Goal: Transaction & Acquisition: Purchase product/service

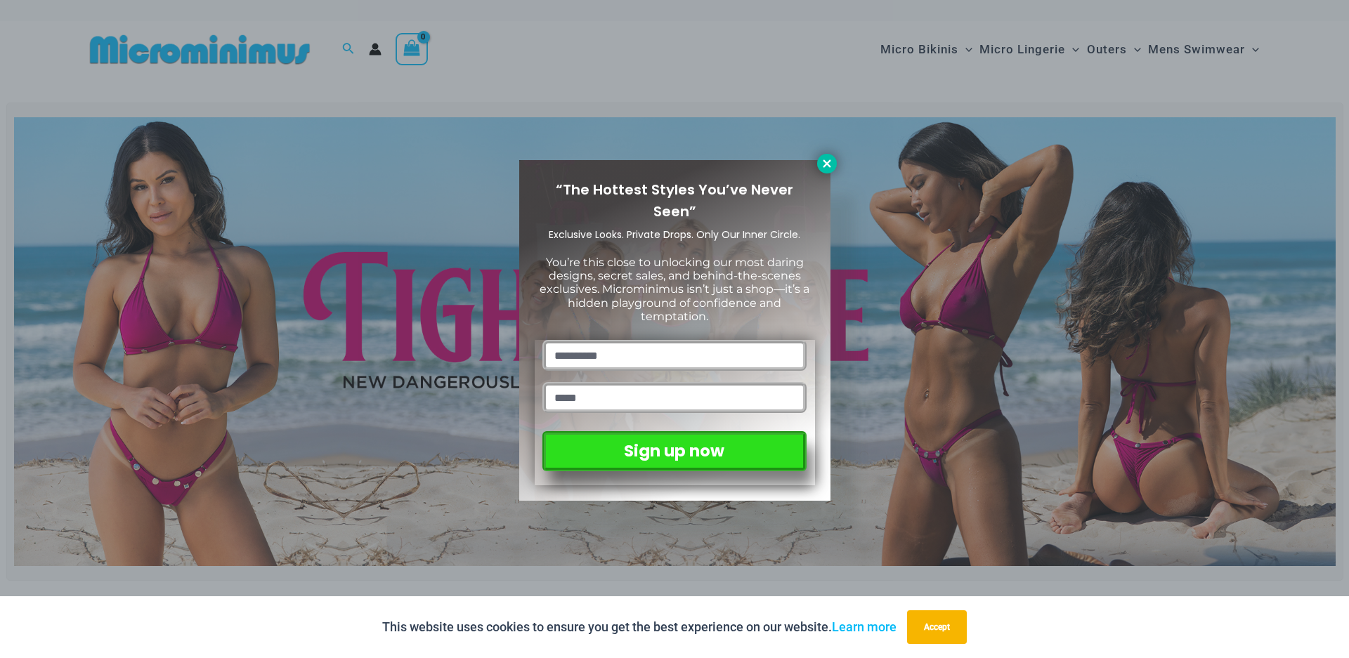
click at [828, 162] on icon at bounding box center [827, 163] width 8 height 8
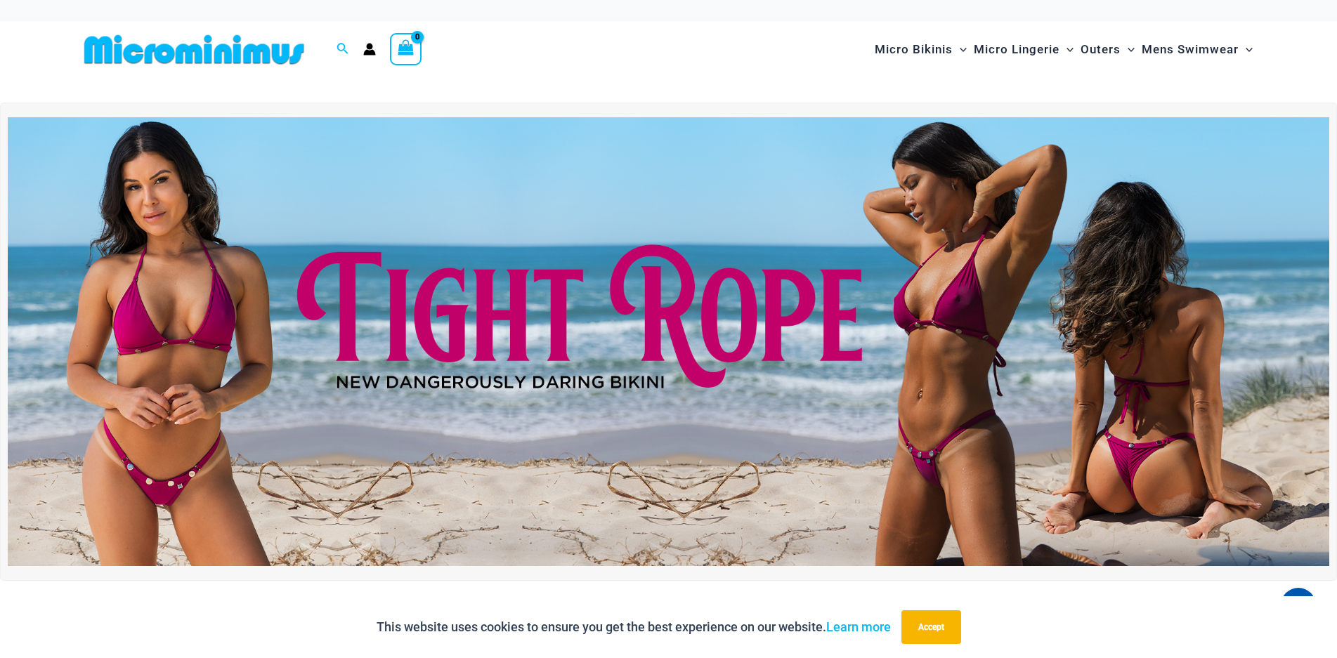
click at [646, 369] on img at bounding box center [668, 341] width 1321 height 449
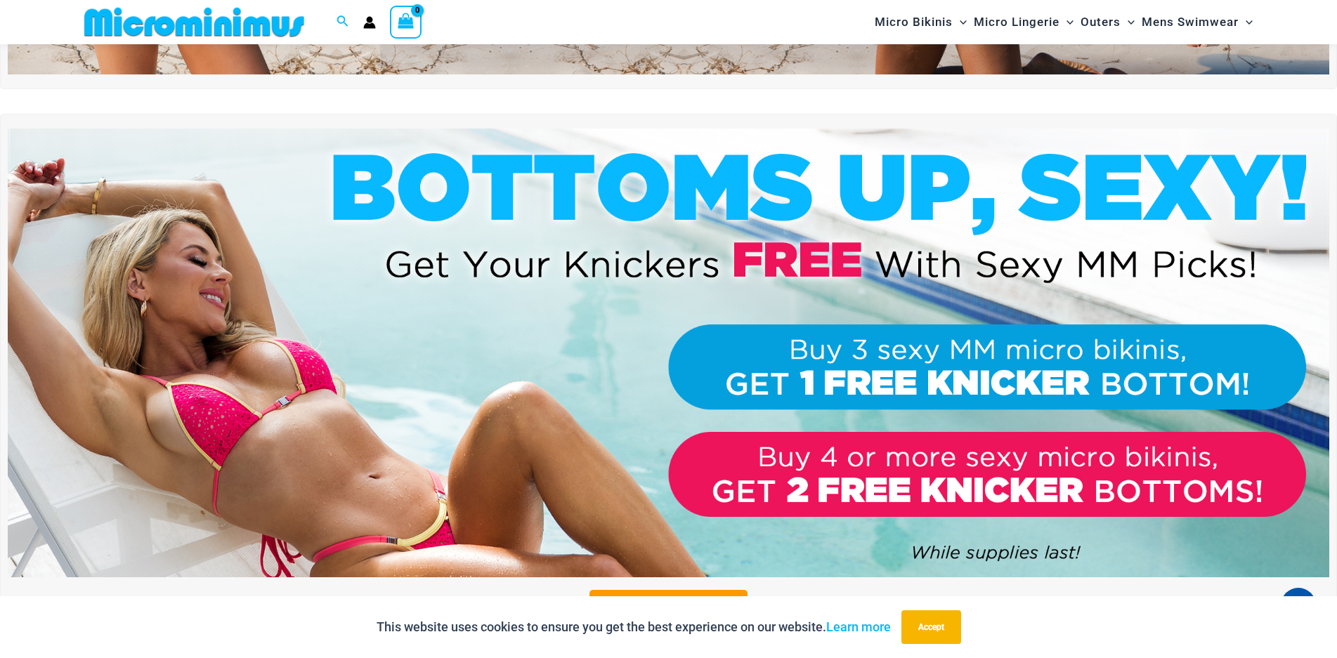
scroll to position [690, 0]
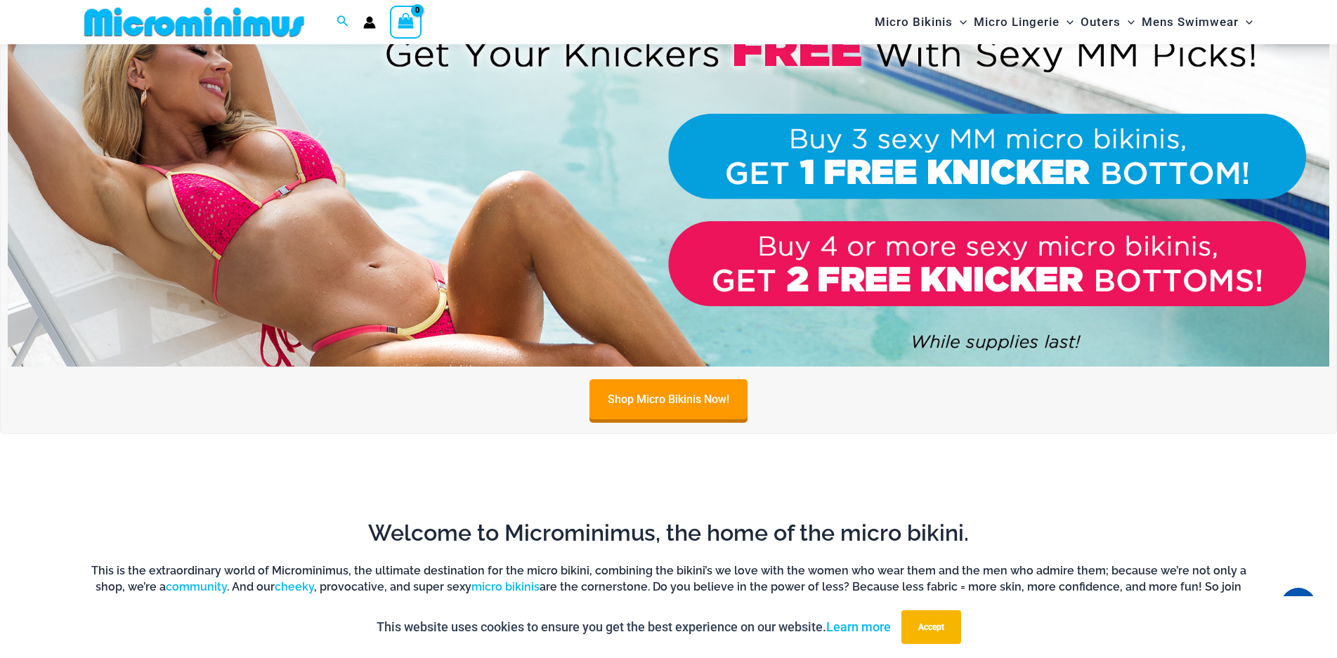
click at [354, 244] on img at bounding box center [668, 142] width 1321 height 449
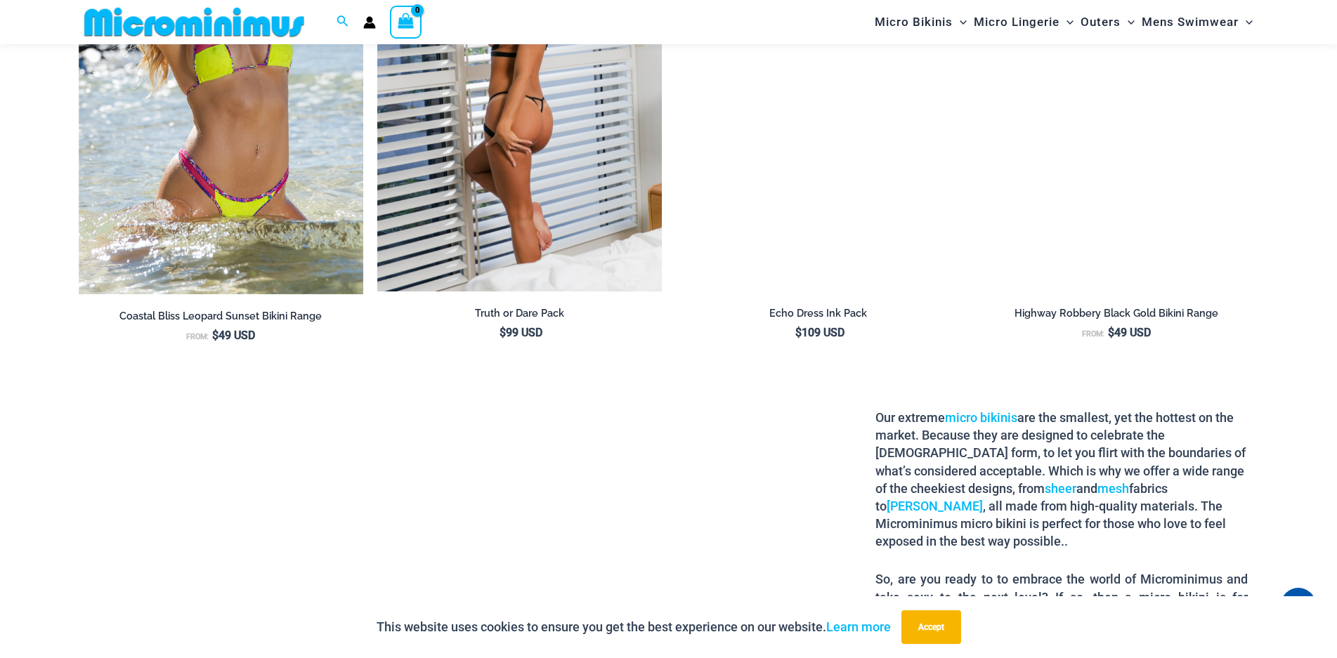
scroll to position [2165, 0]
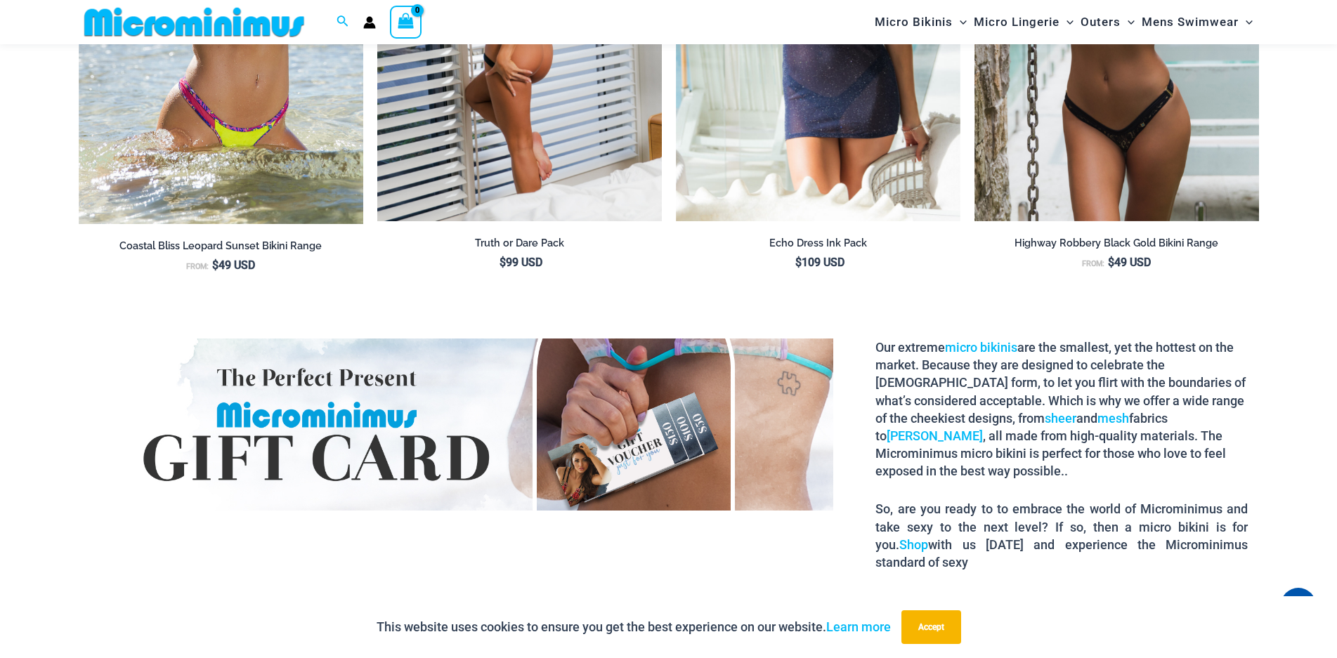
click at [511, 137] on img at bounding box center [519, 8] width 284 height 427
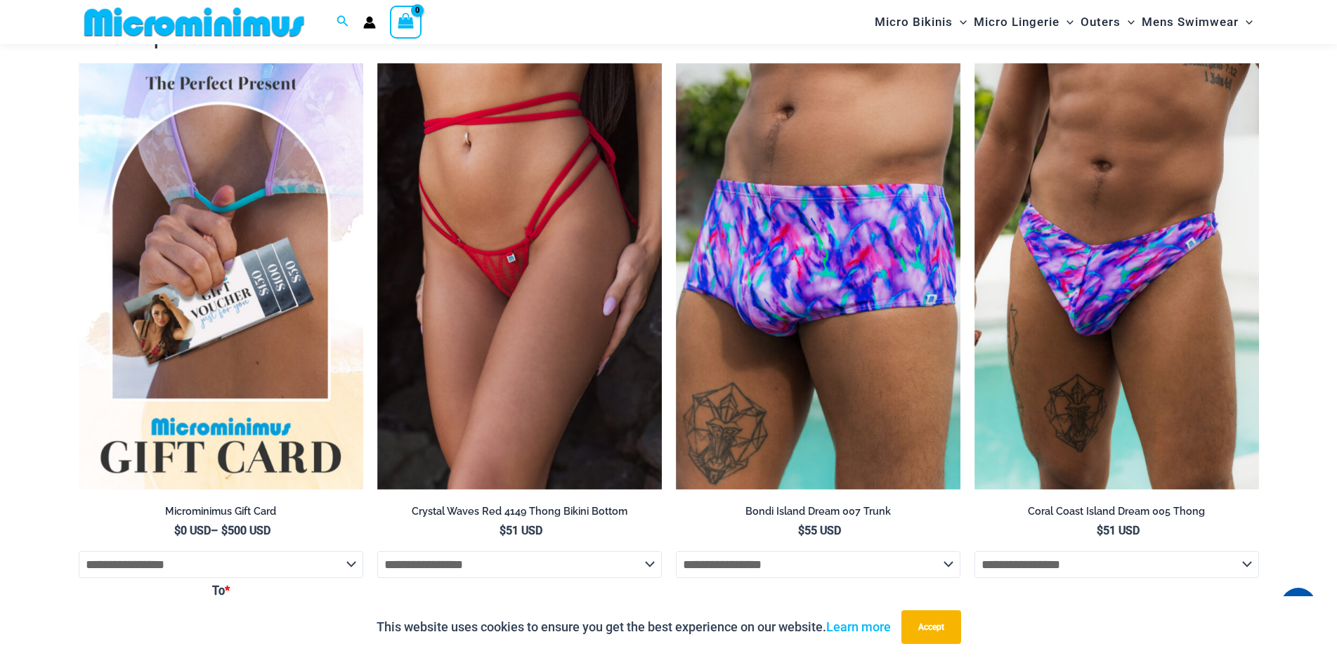
scroll to position [2522, 0]
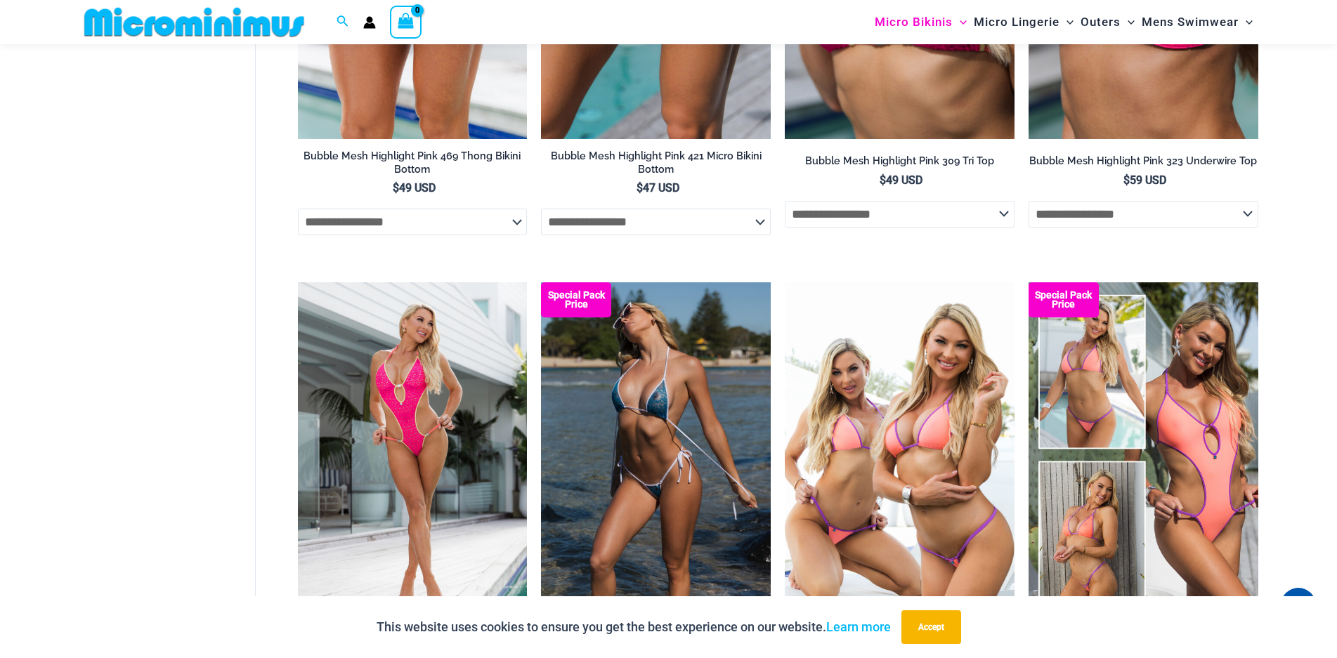
scroll to position [2669, 0]
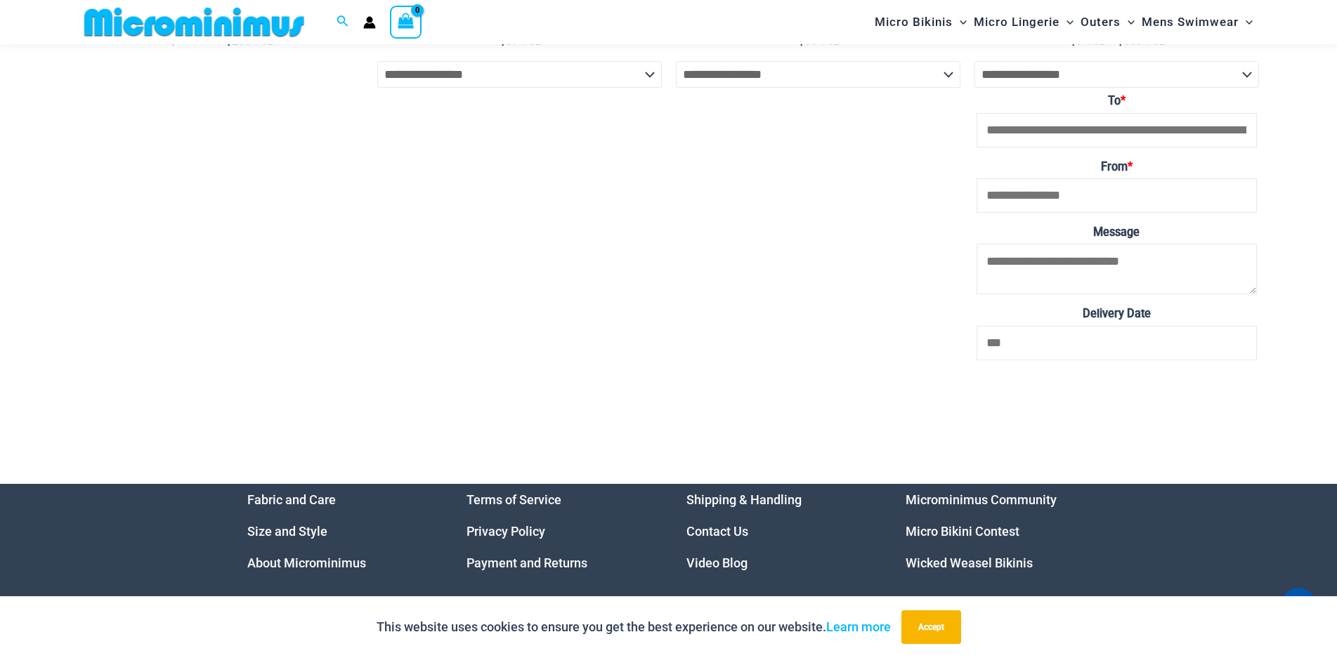
scroll to position [4791, 0]
